Goal: Find specific page/section: Find specific page/section

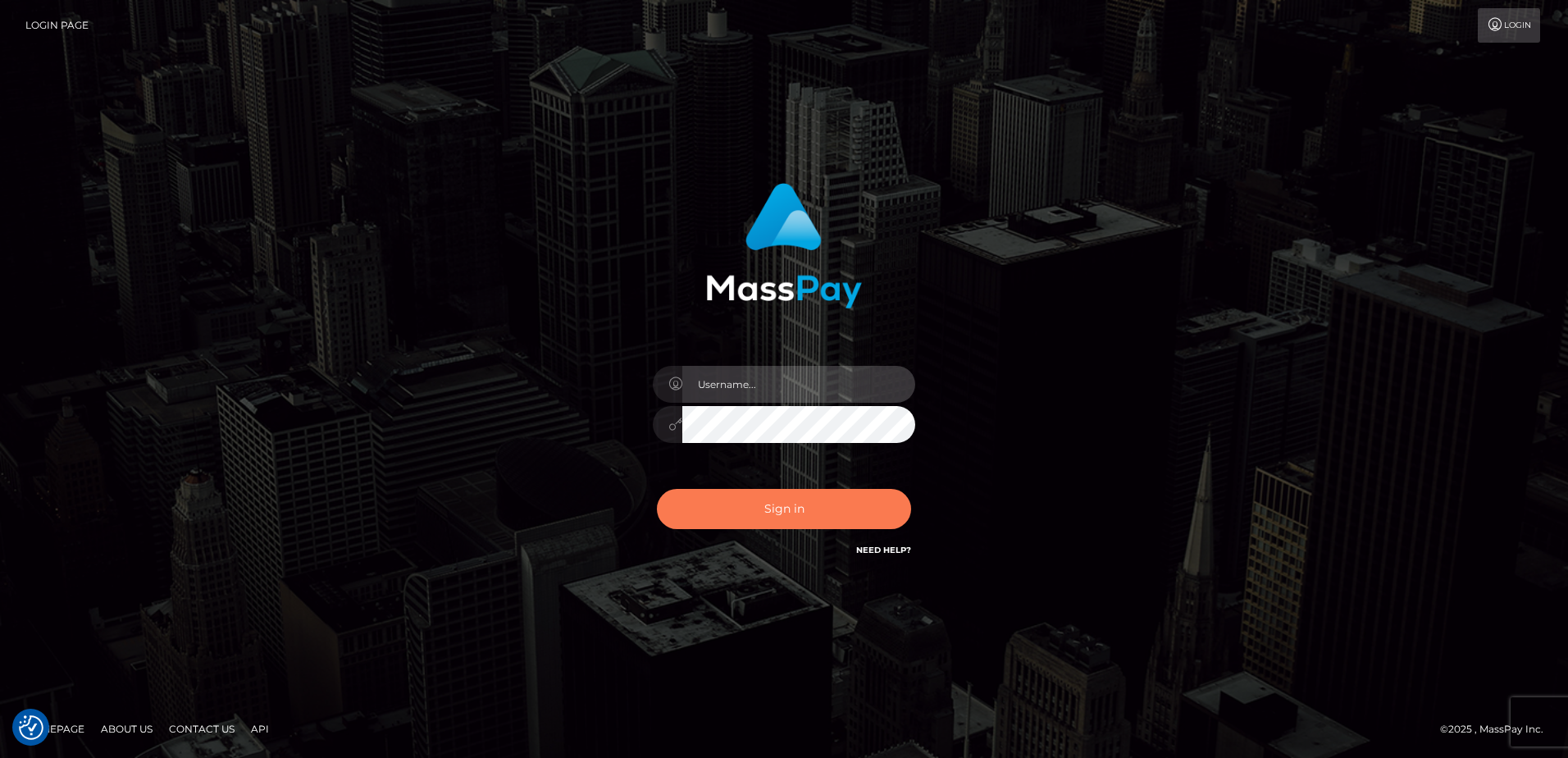
type input "[PERSON_NAME]"
click at [744, 514] on button "Sign in" at bounding box center [784, 509] width 254 height 40
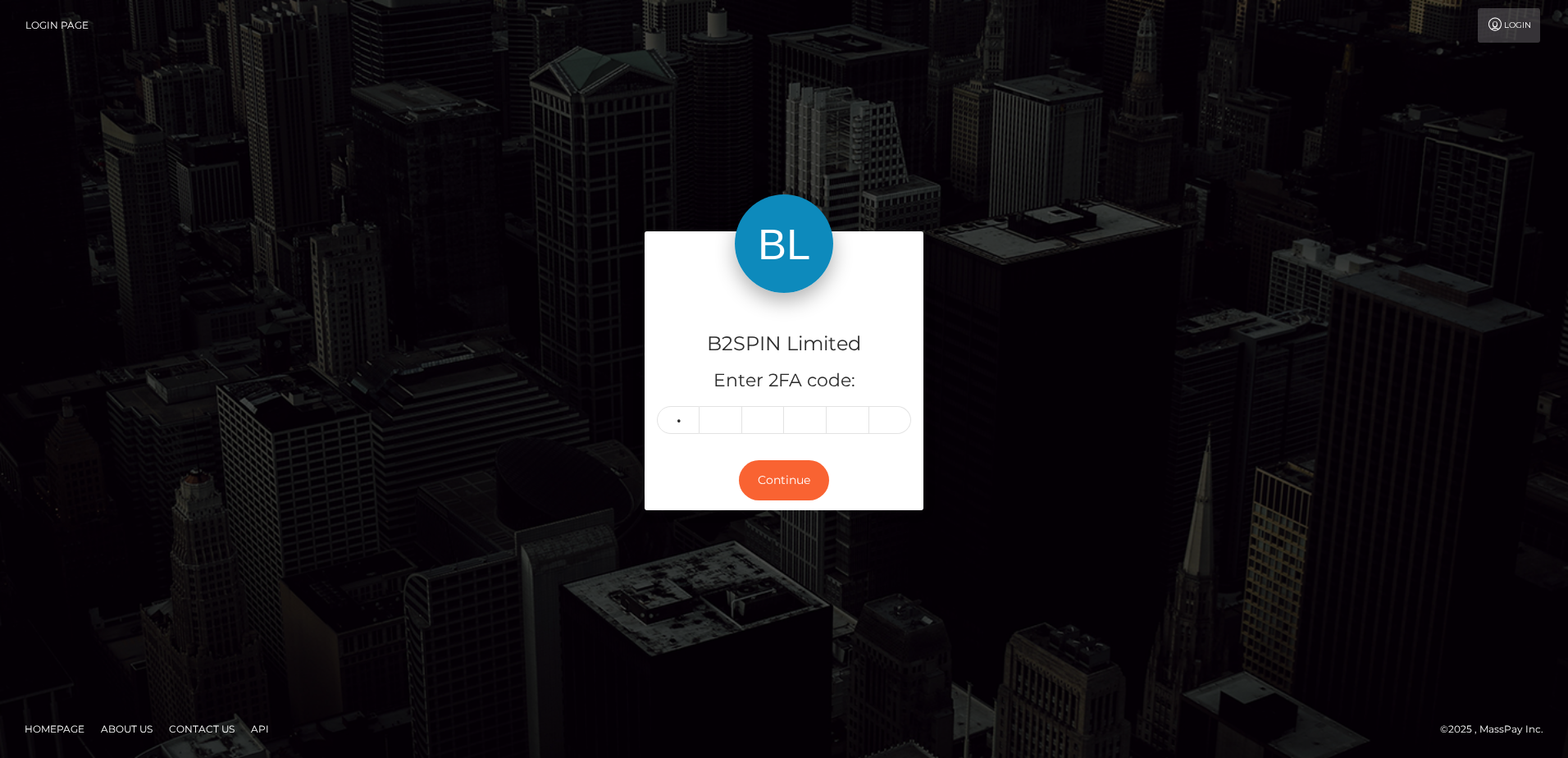
type input "7"
type input "4"
type input "7"
type input "6"
type input "7"
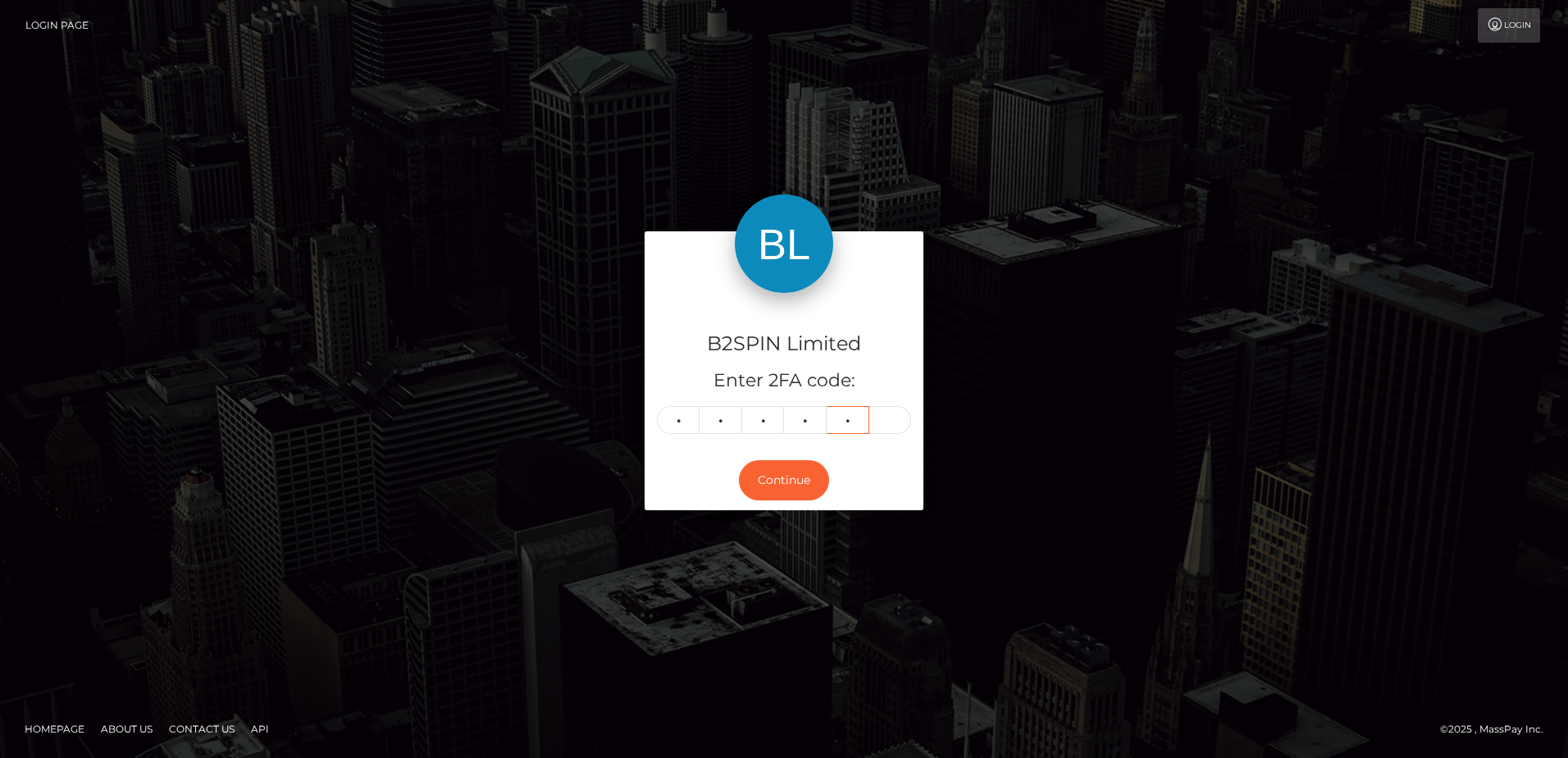
type input "2"
type input "9"
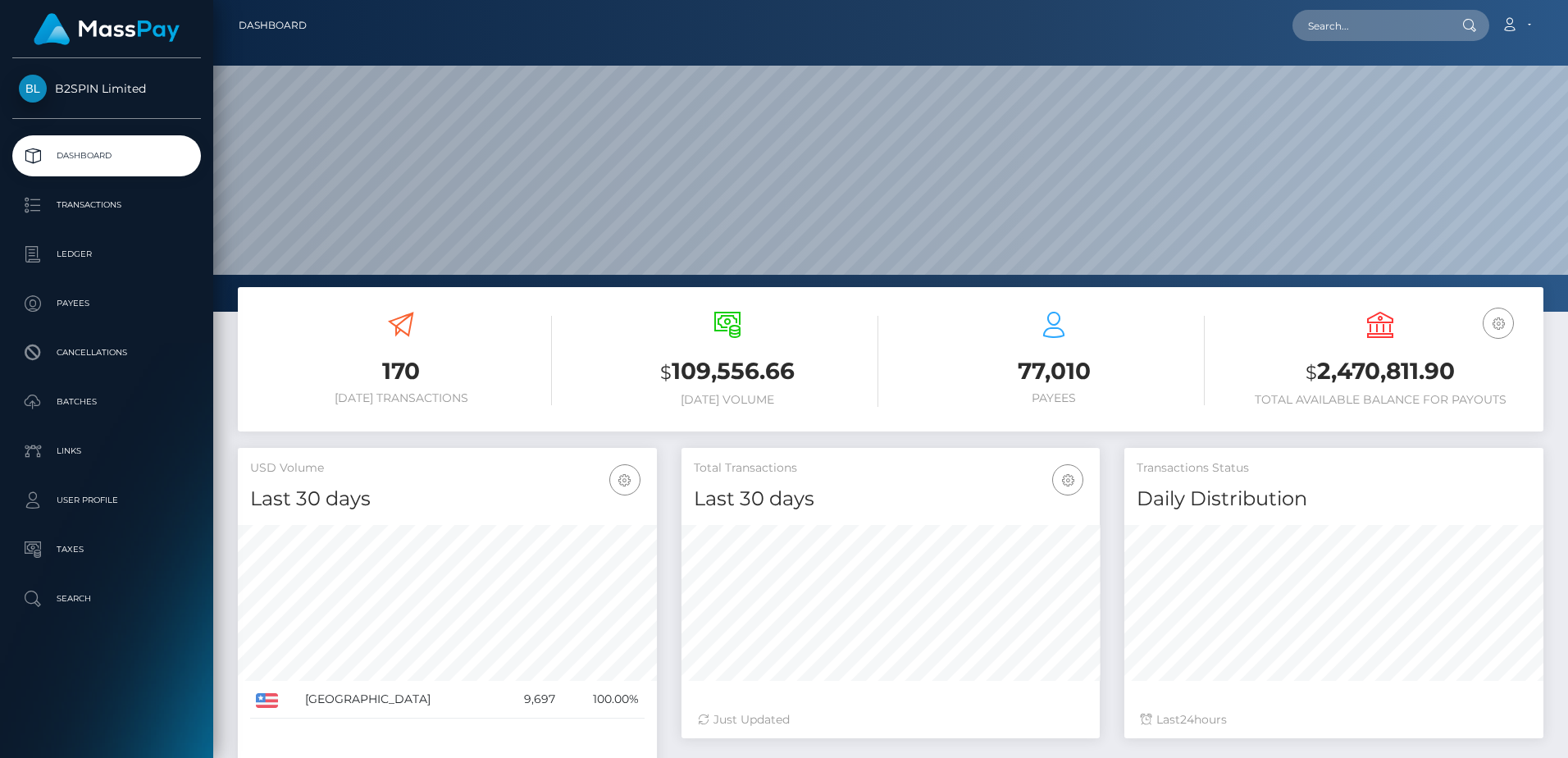
click at [1353, 369] on h3 "$ 2,470,811.90" at bounding box center [1380, 372] width 302 height 34
copy h3 "2,470,811.90"
click at [1334, 25] on input "text" at bounding box center [1369, 25] width 154 height 31
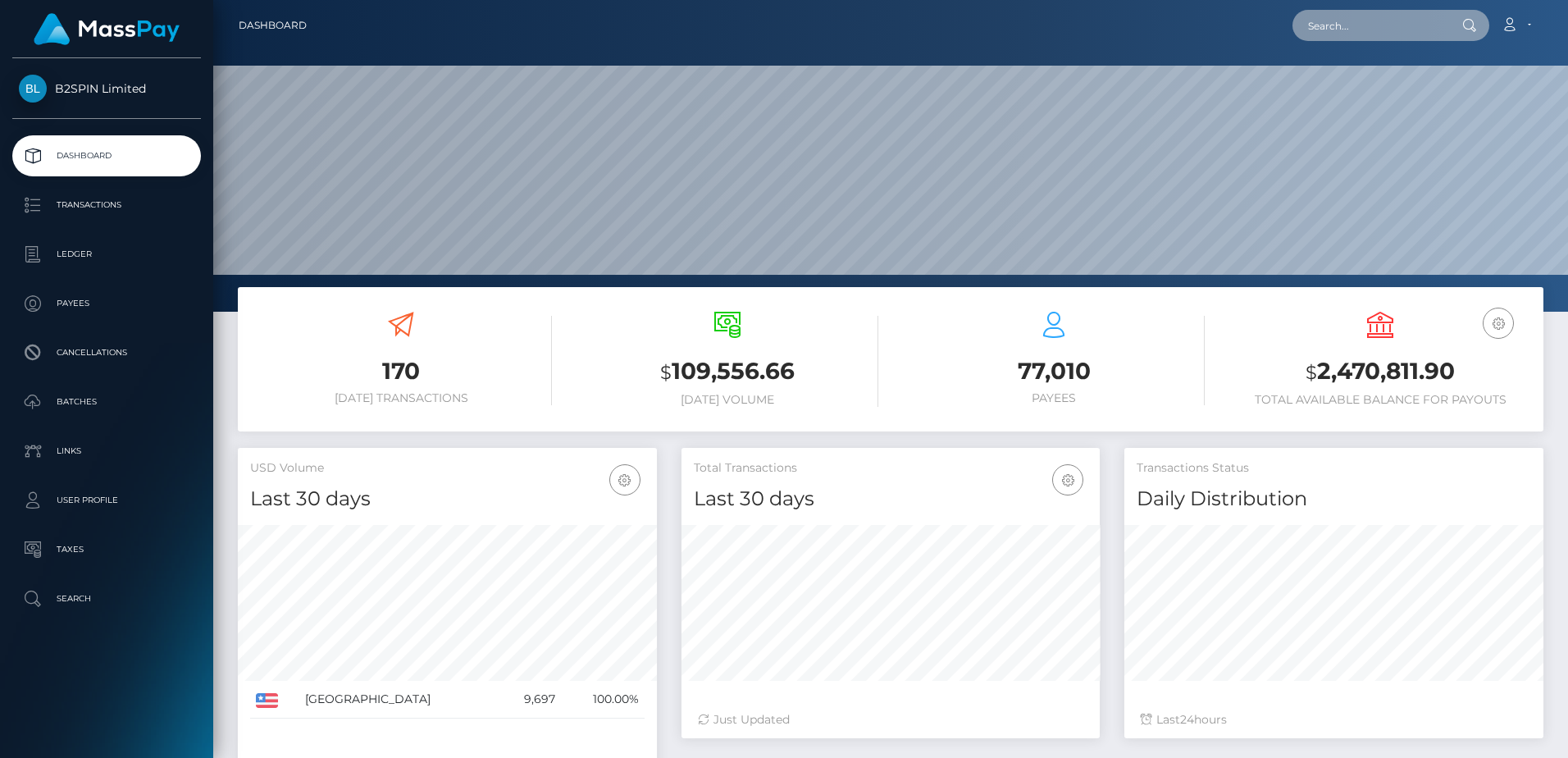
paste input "3266647"
click at [1359, 17] on input "3266647" at bounding box center [1369, 25] width 154 height 31
paste input "1822722195"
type input "1822722195"
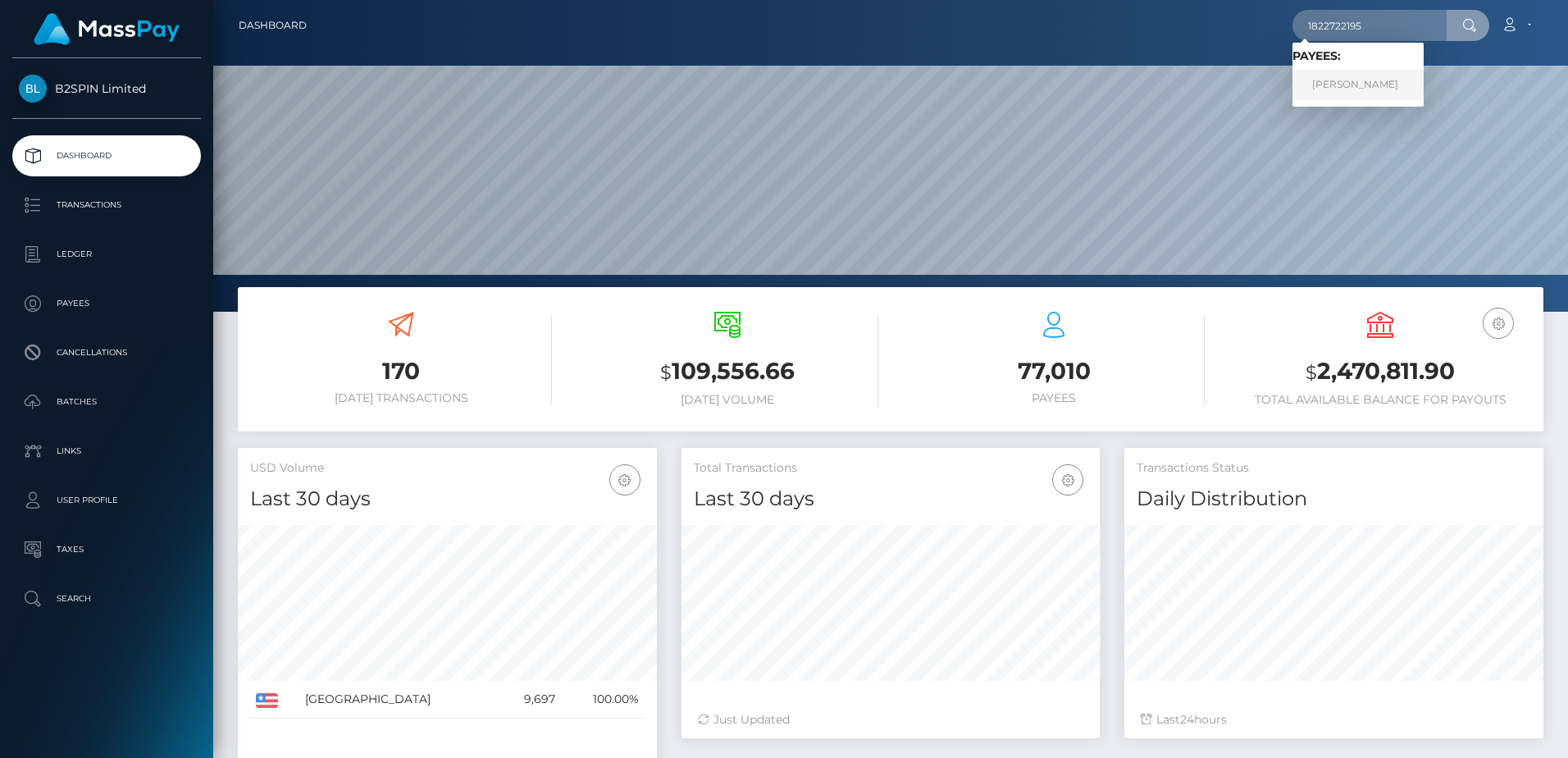
click at [1363, 76] on link "NANCY MAO" at bounding box center [1358, 85] width 131 height 30
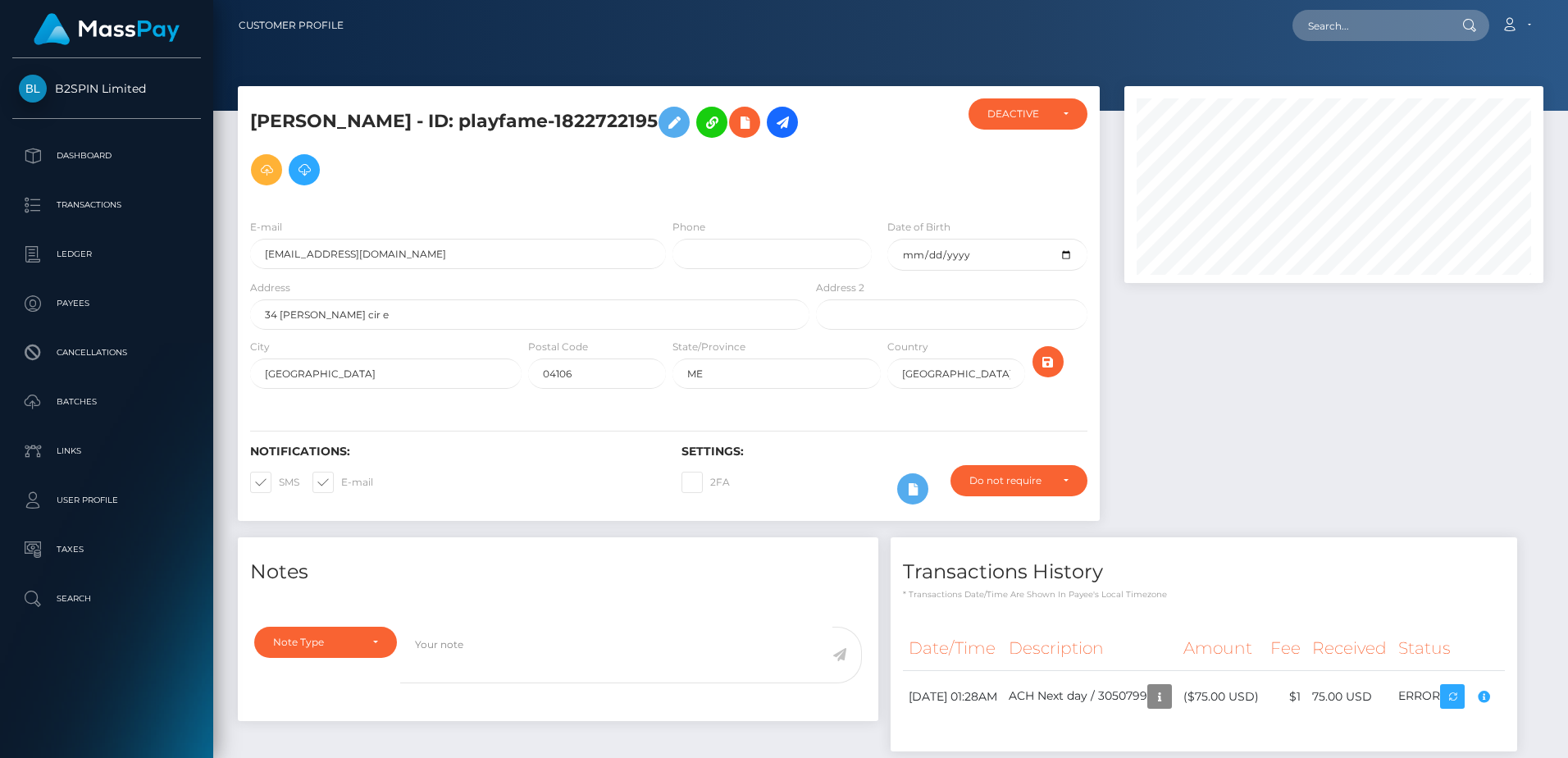
scroll to position [197, 418]
click at [1369, 38] on input "text" at bounding box center [1369, 25] width 154 height 31
paste input "3266984"
click at [1328, 29] on input "3266984" at bounding box center [1369, 25] width 154 height 31
paste input "1102785290"
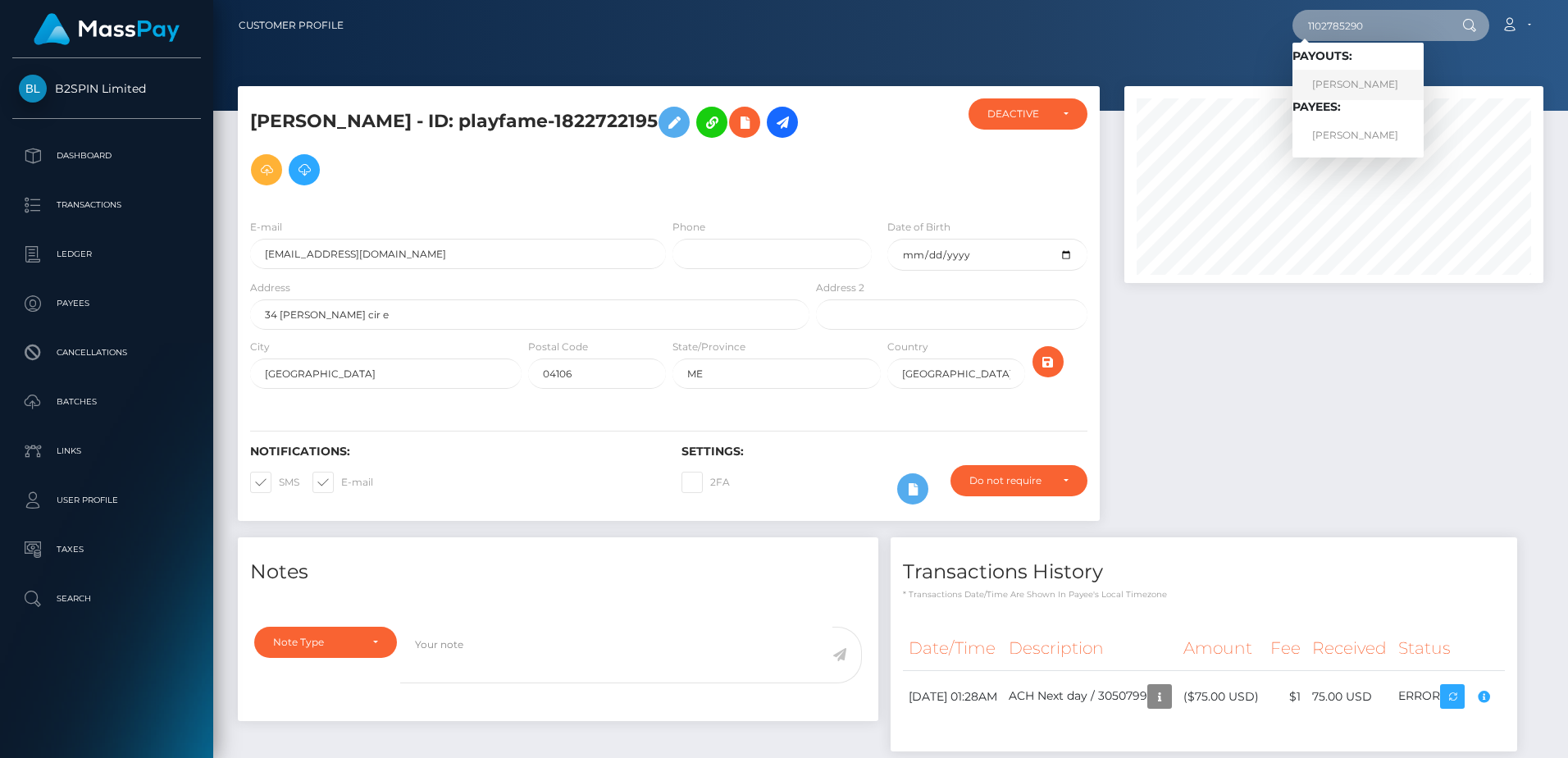
type input "1102785290"
click at [1342, 91] on link "MANUEL DIAZ" at bounding box center [1358, 85] width 131 height 30
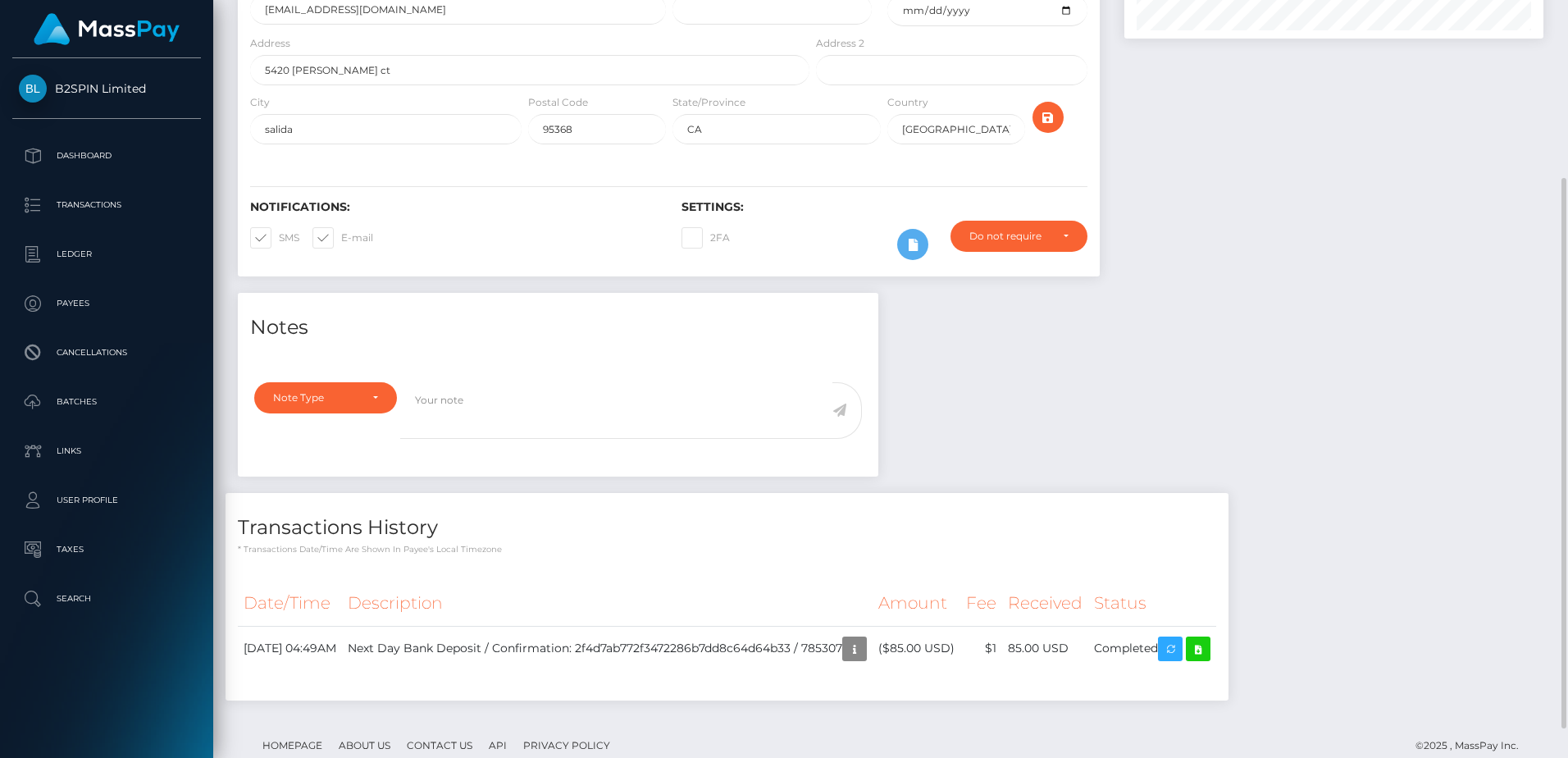
scroll to position [285, 0]
